Goal: Information Seeking & Learning: Learn about a topic

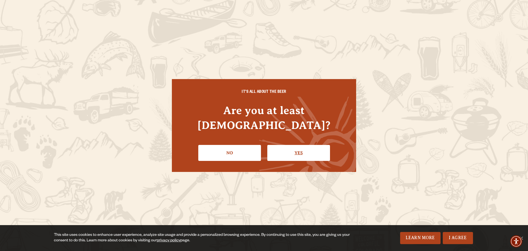
click at [293, 145] on link "Yes" at bounding box center [298, 153] width 63 height 16
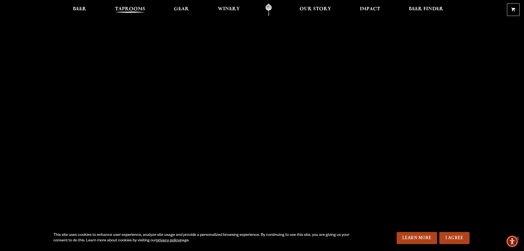
click at [130, 9] on span "Taprooms" at bounding box center [130, 9] width 30 height 4
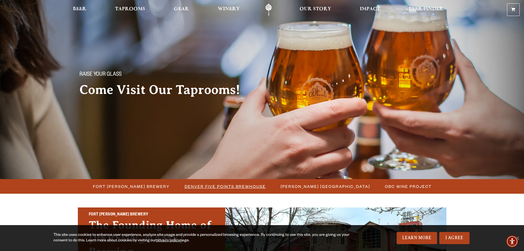
click at [221, 187] on span "Denver Five Points Brewhouse" at bounding box center [225, 186] width 81 height 8
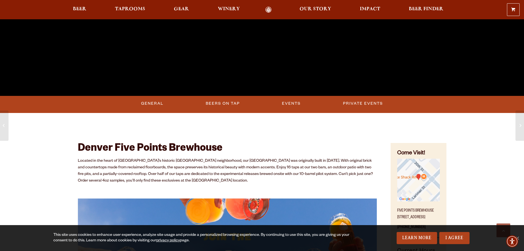
scroll to position [186, 0]
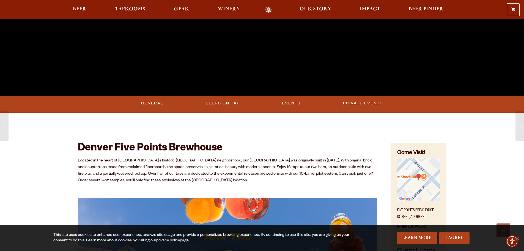
click at [357, 103] on link "Private Events" at bounding box center [363, 103] width 44 height 13
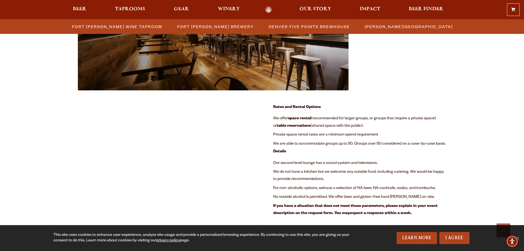
scroll to position [661, 0]
click at [327, 163] on span "Our second level lounge has a sound system and televisions." at bounding box center [325, 162] width 104 height 4
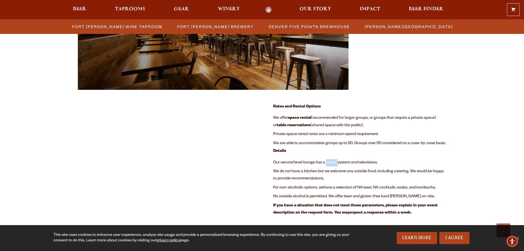
click at [327, 163] on span "Our second level lounge has a sound system and televisions." at bounding box center [325, 162] width 104 height 4
click at [326, 170] on span "We do not have a kitchen but we welcome any outside food, including catering. W…" at bounding box center [358, 175] width 170 height 12
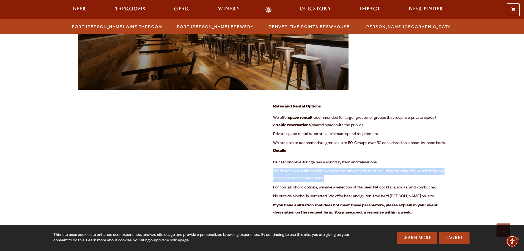
click at [326, 170] on span "We do not have a kitchen but we welcome any outside food, including catering. W…" at bounding box center [358, 175] width 170 height 12
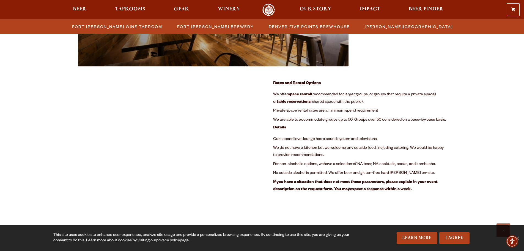
scroll to position [701, 0]
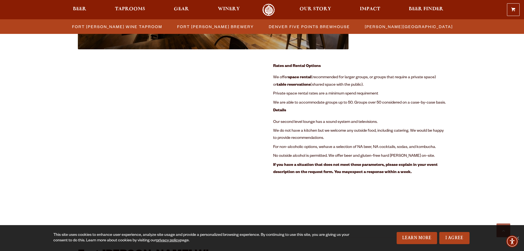
click at [263, 165] on div "Fort Collins Brewery Previous Next 1 2 Loading… Room Details: Rental rate – $10…" at bounding box center [262, 180] width 368 height 1286
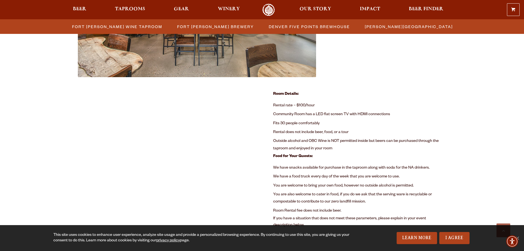
scroll to position [336, 0]
click at [305, 131] on li "Rental does not include beer, food, or a tour" at bounding box center [359, 132] width 173 height 9
click at [307, 141] on li "Outside alcohol and OBC Wine is NOT permitted inside but beers can be purchased…" at bounding box center [359, 144] width 173 height 16
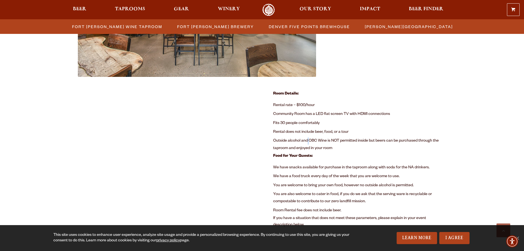
click at [307, 141] on li "Outside alcohol and OBC Wine is NOT permitted inside but beers can be purchased…" at bounding box center [359, 144] width 173 height 16
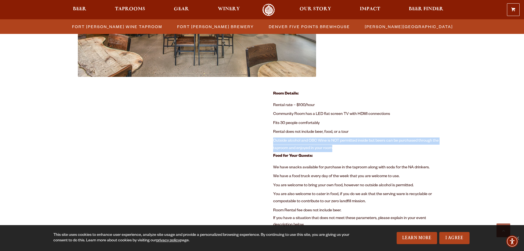
click at [307, 141] on li "Outside alcohol and OBC Wine is NOT permitted inside but beers can be purchased…" at bounding box center [359, 144] width 173 height 16
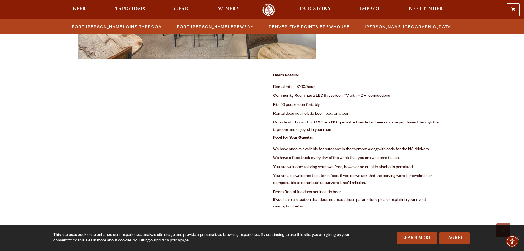
scroll to position [354, 0]
click at [304, 147] on li "We have snacks available for purchase in the taproom along with soda for the NA…" at bounding box center [359, 149] width 173 height 9
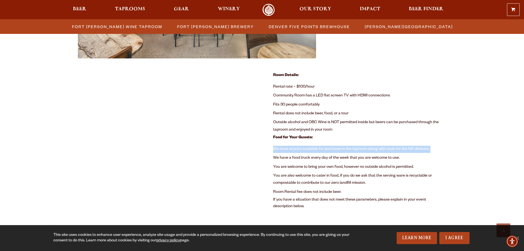
click at [304, 147] on li "We have snacks available for purchase in the taproom along with soda for the NA…" at bounding box center [359, 149] width 173 height 9
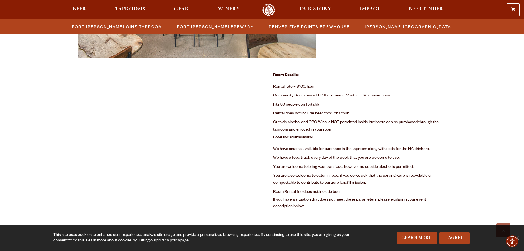
click at [304, 156] on li "We have a food truck every day of the week that you are welcome to use." at bounding box center [359, 157] width 173 height 9
click at [303, 168] on li "You are welcome to bring your own food, however no outside alcohol is permitted." at bounding box center [359, 167] width 173 height 9
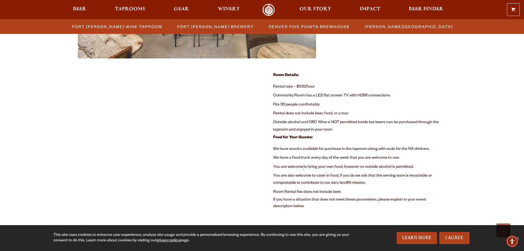
click at [303, 168] on li "You are welcome to bring your own food, however no outside alcohol is permitted." at bounding box center [359, 167] width 173 height 9
click at [301, 176] on li "You are also welcome to cater in food, if you do we ask that the serving ware i…" at bounding box center [359, 179] width 173 height 16
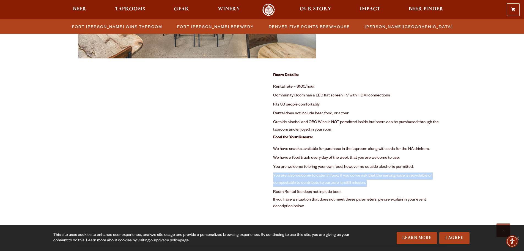
click at [301, 176] on li "You are also welcome to cater in food, if you do we ask that the serving ware i…" at bounding box center [359, 179] width 173 height 16
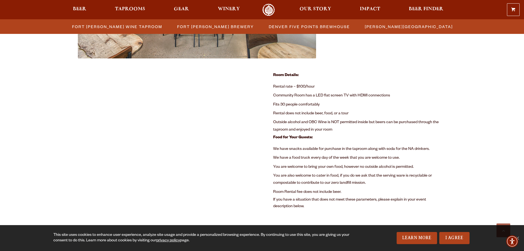
click at [301, 176] on li "You are also welcome to cater in food, if you do we ask that the serving ware i…" at bounding box center [359, 179] width 173 height 16
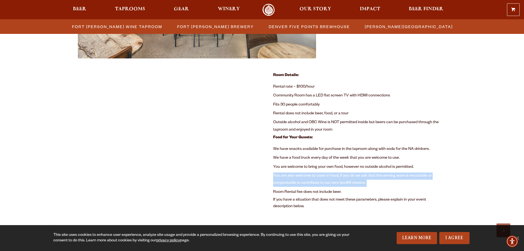
click at [301, 176] on li "You are also welcome to cater in food, if you do we ask that the serving ware i…" at bounding box center [359, 179] width 173 height 16
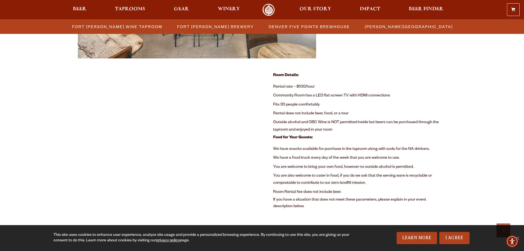
click at [298, 190] on li "Room Rental fee does not include beer." at bounding box center [359, 192] width 173 height 9
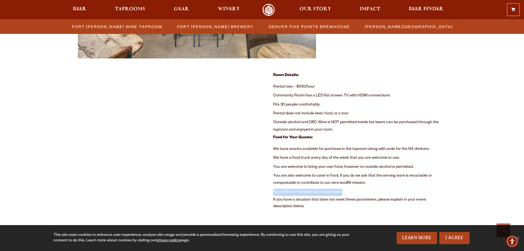
click at [298, 190] on li "Room Rental fee does not include beer." at bounding box center [359, 192] width 173 height 9
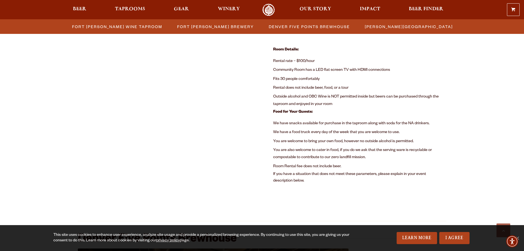
scroll to position [379, 0]
